Goal: Task Accomplishment & Management: Use online tool/utility

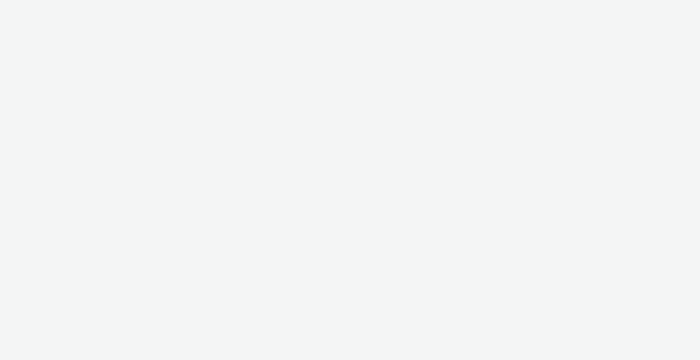
select select "2fc77e36-bb93-4aa3-9dff-dcb08e02eac6"
select select "2405a9d4-3350-4458-8d06-44f78962fa76"
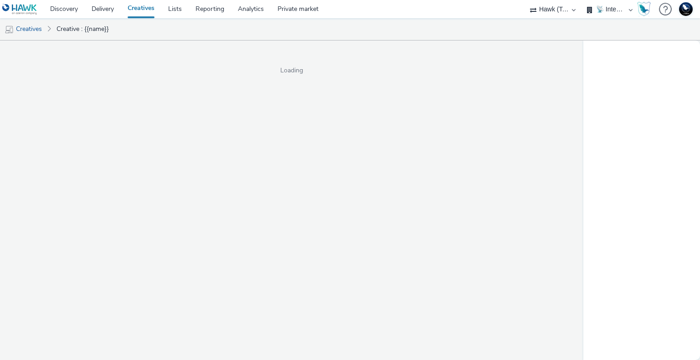
select select "2fc77e36-bb93-4aa3-9dff-dcb08e02eac6"
select select "2405a9d4-3350-4458-8d06-44f78962fa76"
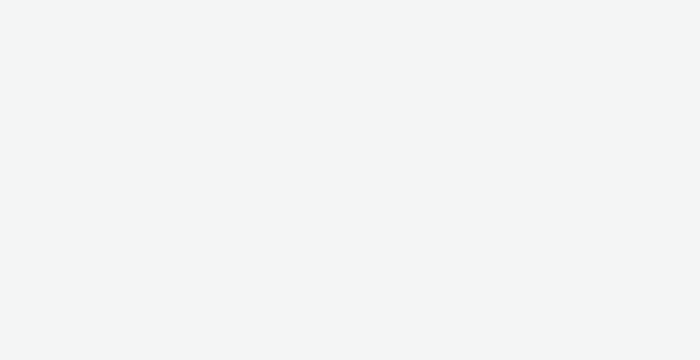
select select "11a7df10-284f-415c-b52a-427acf4c31ae"
select select "75a9a1c6-4a3b-42a3-8a2e-a6fed47b6934"
select select "11a7df10-284f-415c-b52a-427acf4c31ae"
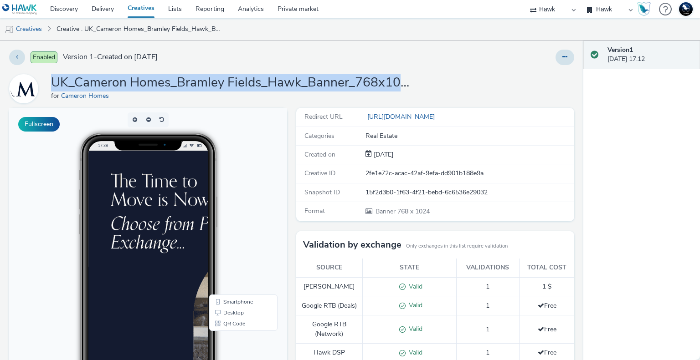
drag, startPoint x: 52, startPoint y: 81, endPoint x: 404, endPoint y: 75, distance: 351.8
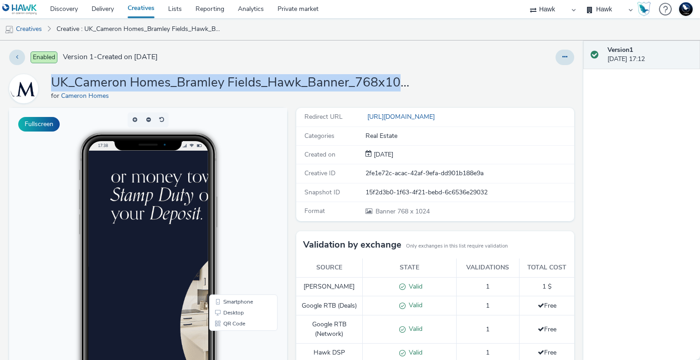
click at [404, 75] on h1 "UK_Cameron Homes_Bramley Fields_Hawk_Banner_768x1024_9/5/2025" at bounding box center [233, 82] width 365 height 17
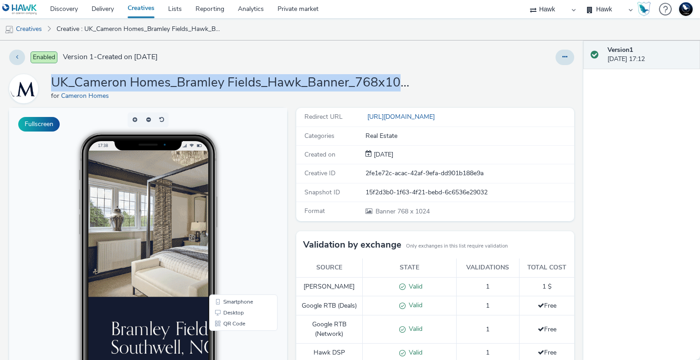
copy h1 "UK_Cameron Homes_Bramley Fields_Hawk_Banner_768x102"
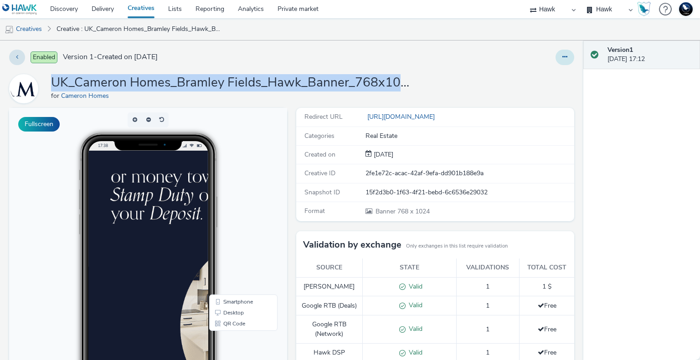
click at [562, 57] on icon at bounding box center [564, 57] width 5 height 6
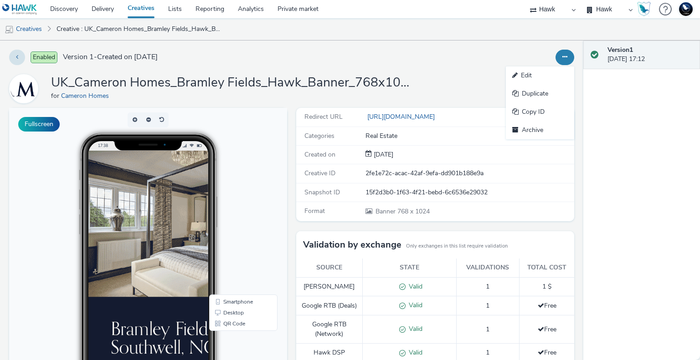
click at [430, 62] on div "Edit Duplicate Copy ID Archive" at bounding box center [461, 57] width 226 height 15
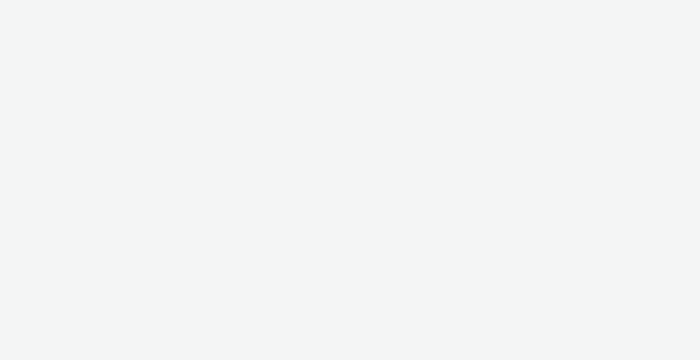
select select "11a7df10-284f-415c-b52a-427acf4c31ae"
select select "2fc77e36-bb93-4aa3-9dff-dcb08e02eac6"
select select "2405a9d4-3350-4458-8d06-44f78962fa76"
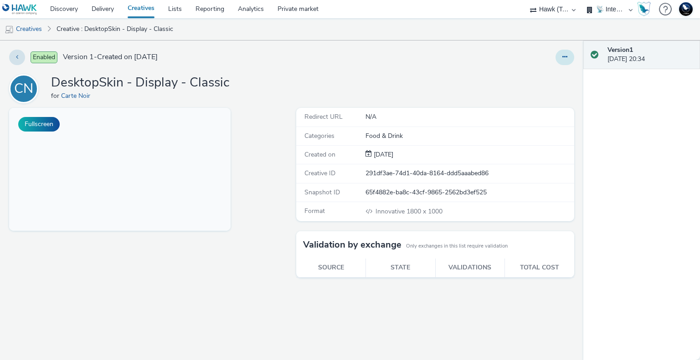
click at [564, 56] on icon at bounding box center [564, 57] width 5 height 6
click at [532, 73] on link "Edit" at bounding box center [540, 76] width 68 height 18
click at [543, 82] on link "Edit" at bounding box center [540, 76] width 68 height 18
click at [417, 80] on div "CN DesktopSkin - Display - Classic for Carte Noir" at bounding box center [291, 88] width 565 height 29
click at [463, 50] on div at bounding box center [461, 57] width 226 height 15
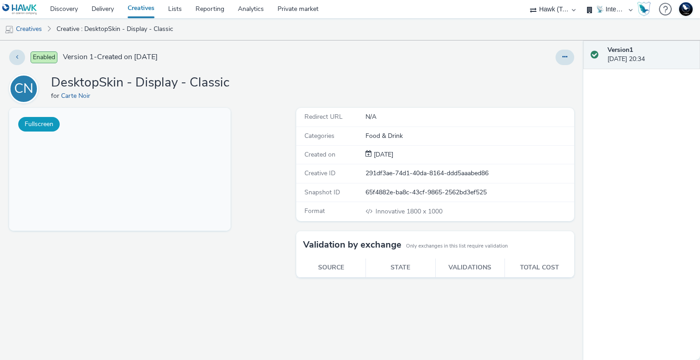
click at [33, 131] on button "Fullscreen" at bounding box center [38, 124] width 41 height 15
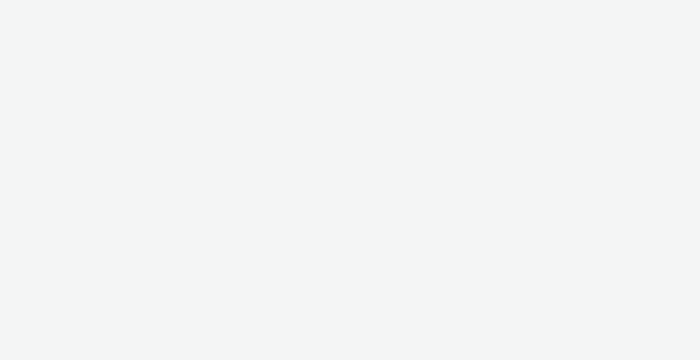
select select "2fc77e36-bb93-4aa3-9dff-dcb08e02eac6"
select select "2405a9d4-3350-4458-8d06-44f78962fa76"
select select "2fc77e36-bb93-4aa3-9dff-dcb08e02eac6"
select select "2405a9d4-3350-4458-8d06-44f78962fa76"
select select "2fc77e36-bb93-4aa3-9dff-dcb08e02eac6"
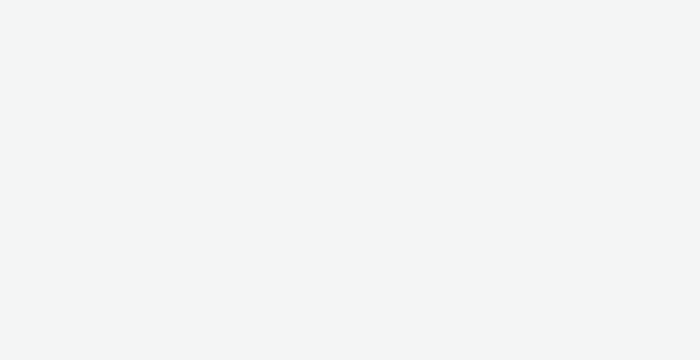
select select "2405a9d4-3350-4458-8d06-44f78962fa76"
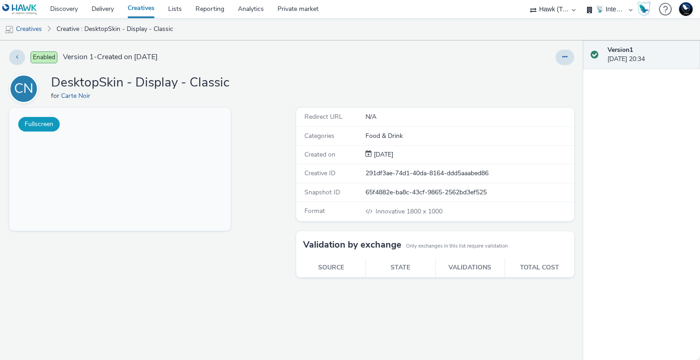
click at [42, 122] on button "Fullscreen" at bounding box center [38, 124] width 41 height 15
click at [46, 123] on button "Fullscreen" at bounding box center [38, 124] width 41 height 15
